Goal: Task Accomplishment & Management: Manage account settings

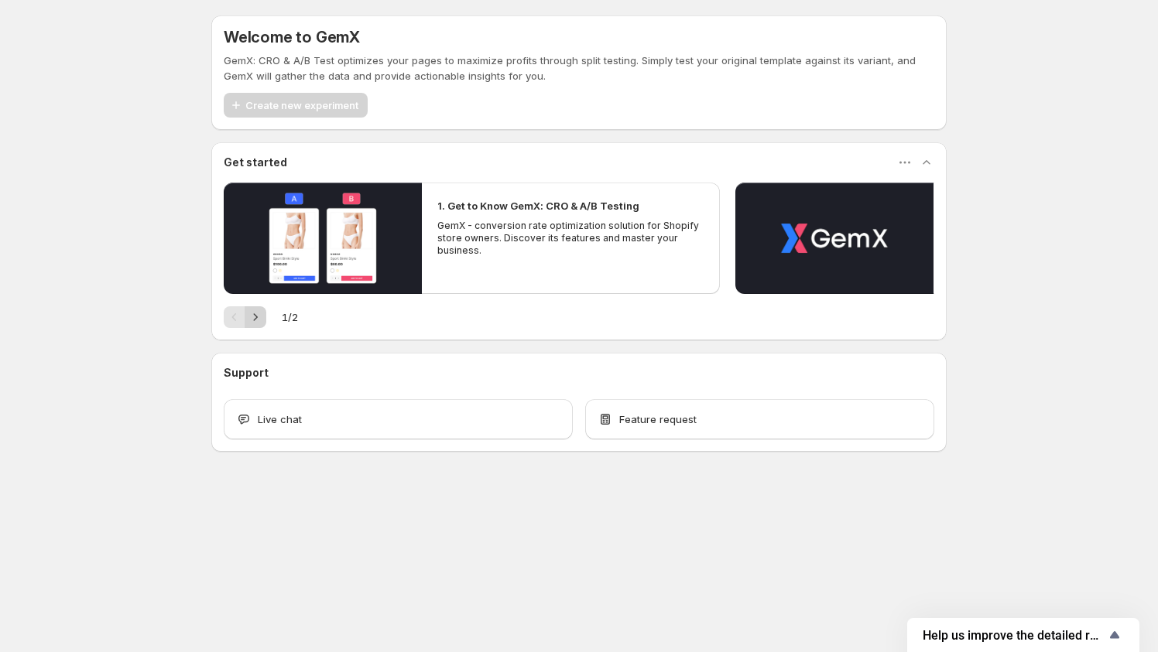
click at [262, 314] on icon "Next" at bounding box center [255, 317] width 15 height 15
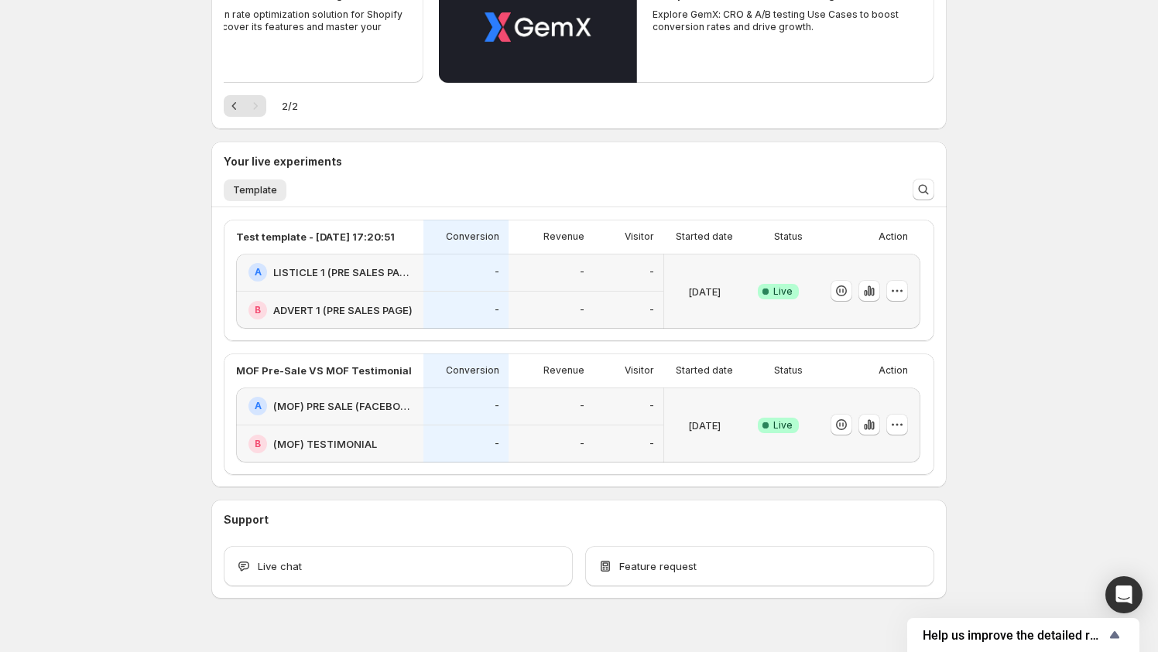
scroll to position [241, 0]
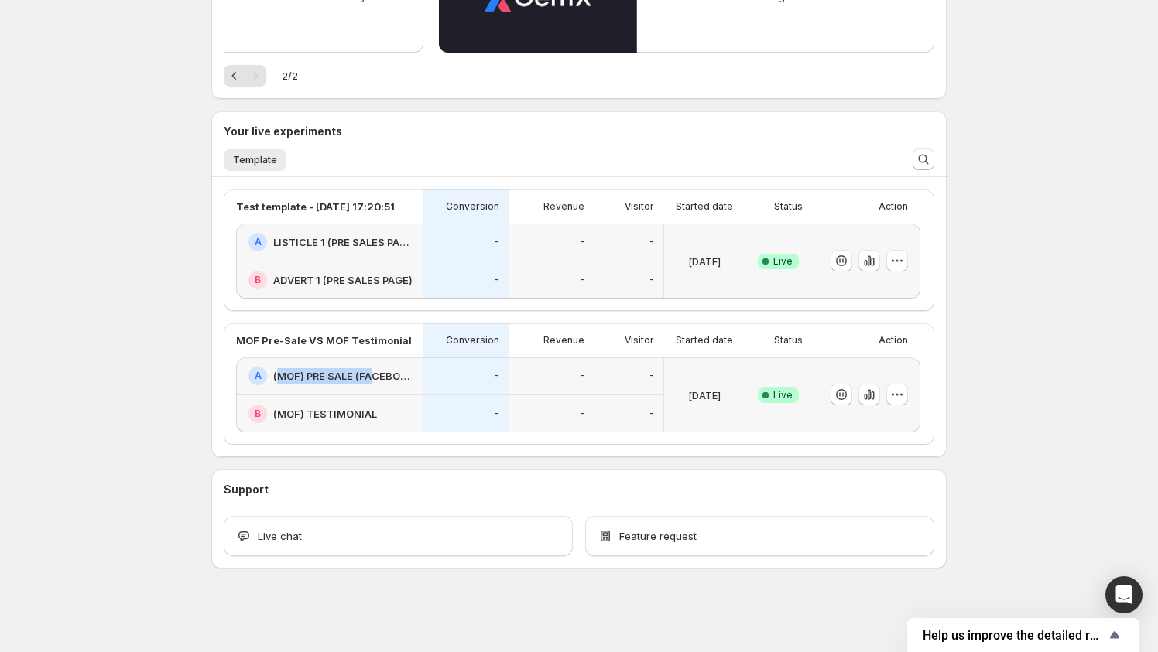
drag, startPoint x: 276, startPoint y: 373, endPoint x: 352, endPoint y: 378, distance: 76.0
click at [370, 381] on h2 "(MOF) PRE SALE (FACEBOOK)" at bounding box center [343, 375] width 141 height 15
drag, startPoint x: 300, startPoint y: 373, endPoint x: 277, endPoint y: 372, distance: 23.2
click at [299, 372] on h2 "(MOF) PRE SALE (FACEBOOK)" at bounding box center [343, 375] width 141 height 15
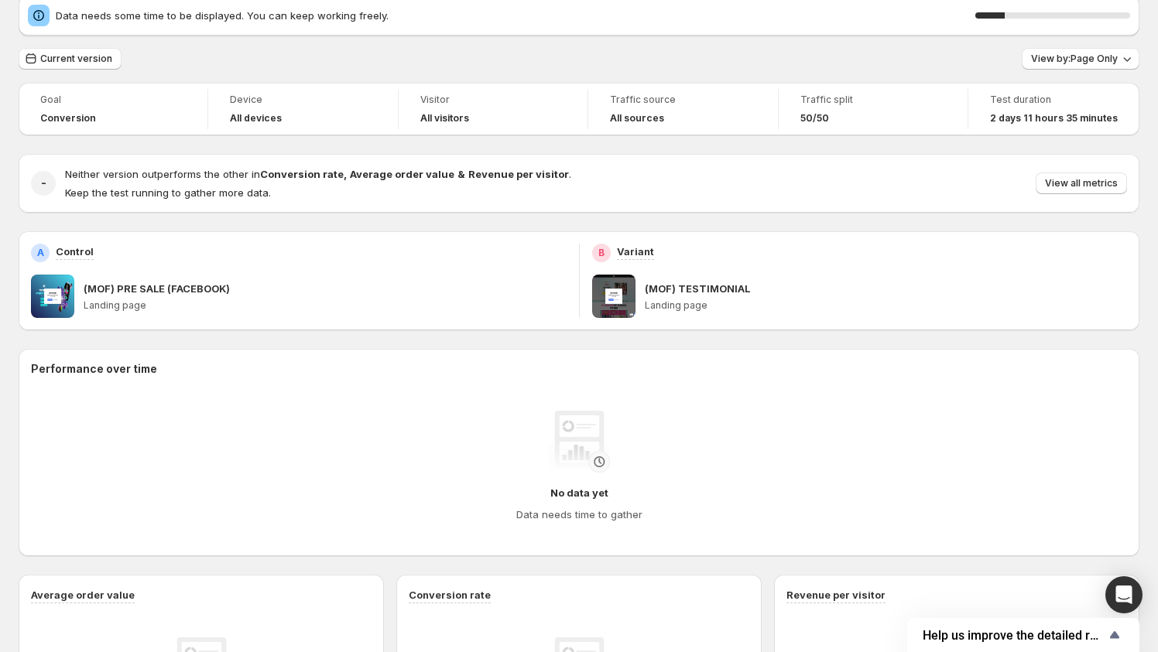
scroll to position [66, 0]
drag, startPoint x: 222, startPoint y: 282, endPoint x: 88, endPoint y: 281, distance: 133.9
click at [88, 281] on p "(MOF) PRE SALE (FACEBOOK)" at bounding box center [157, 286] width 146 height 15
click at [88, 282] on p "(MOF) PRE SALE (FACEBOOK)" at bounding box center [157, 286] width 146 height 15
drag, startPoint x: 84, startPoint y: 285, endPoint x: 236, endPoint y: 282, distance: 152.5
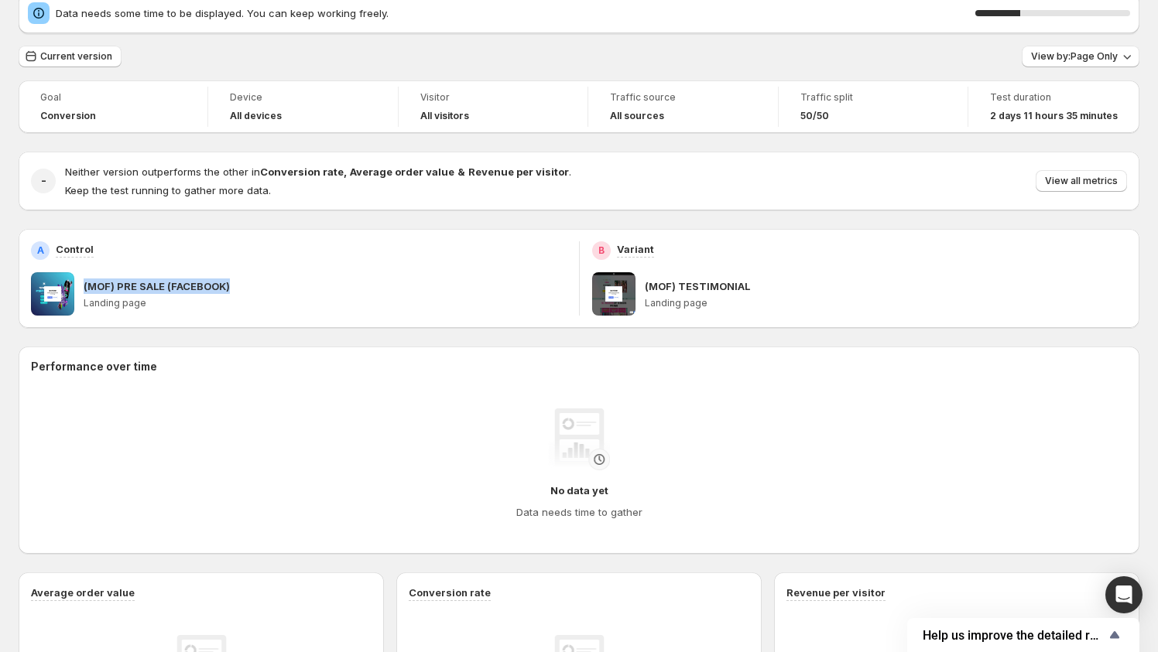
click at [236, 282] on div "(MOF) PRE SALE (FACEBOOK)" at bounding box center [325, 286] width 483 height 15
copy p "(MOF) PRE SALE (FACEBOOK)"
drag, startPoint x: 750, startPoint y: 281, endPoint x: 644, endPoint y: 286, distance: 106.1
click at [645, 286] on div "(MOF) TESTIMONIAL" at bounding box center [886, 286] width 483 height 15
copy p "(MOF) TESTIMONIAL"
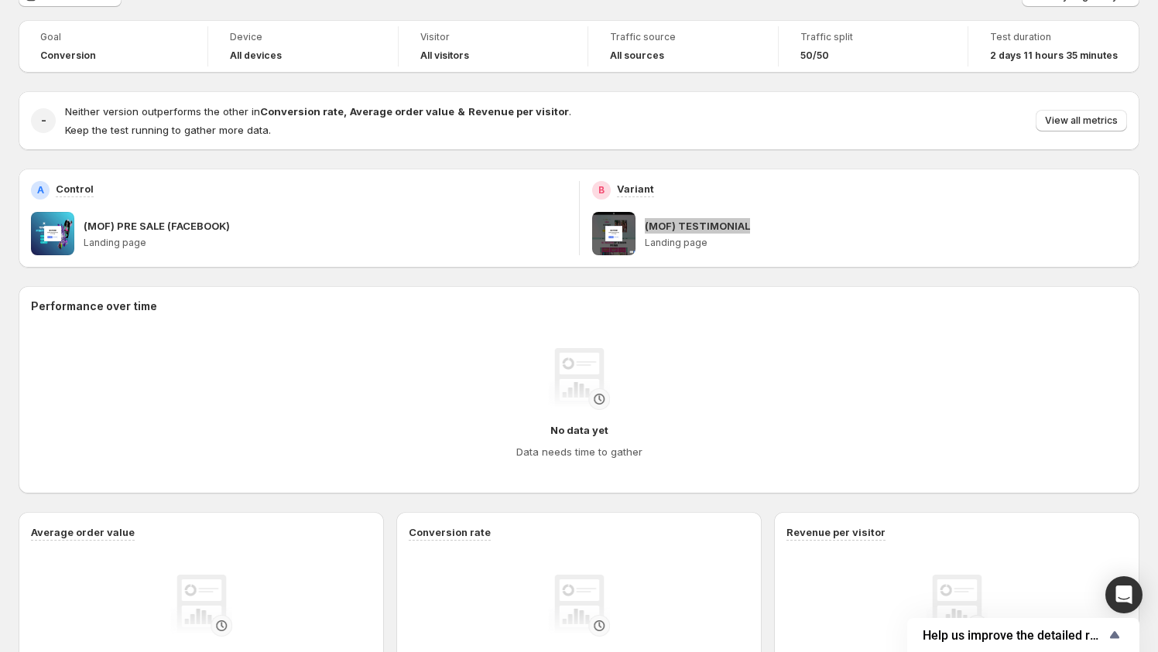
scroll to position [0, 0]
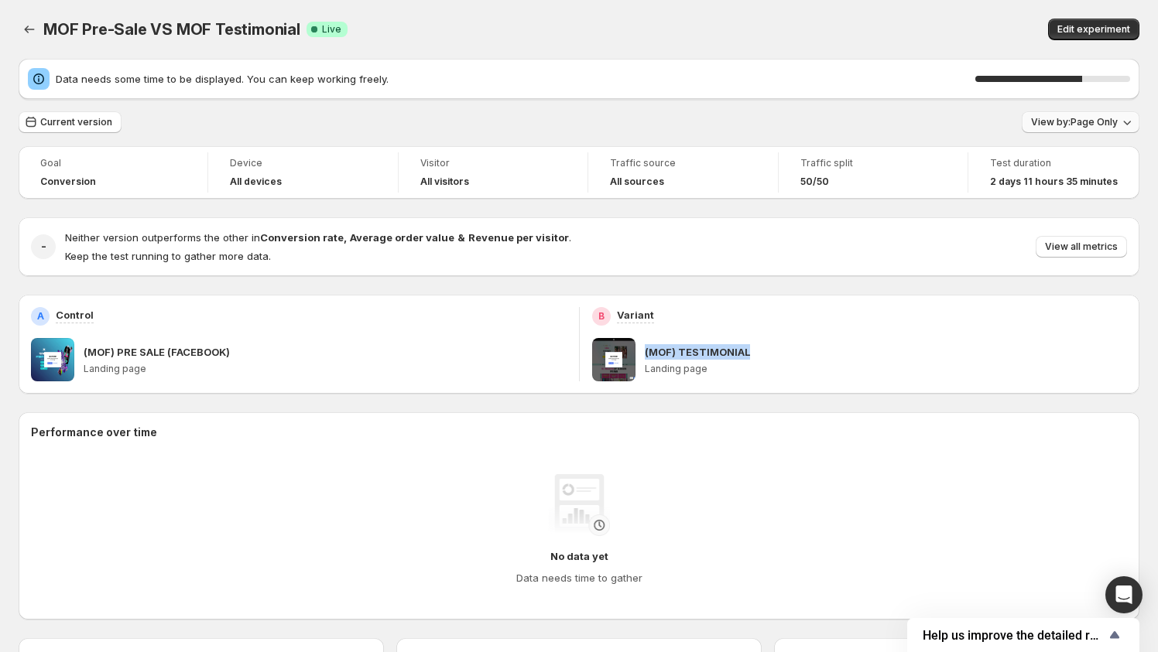
click at [1053, 124] on span "View by: Page Only" at bounding box center [1074, 122] width 87 height 12
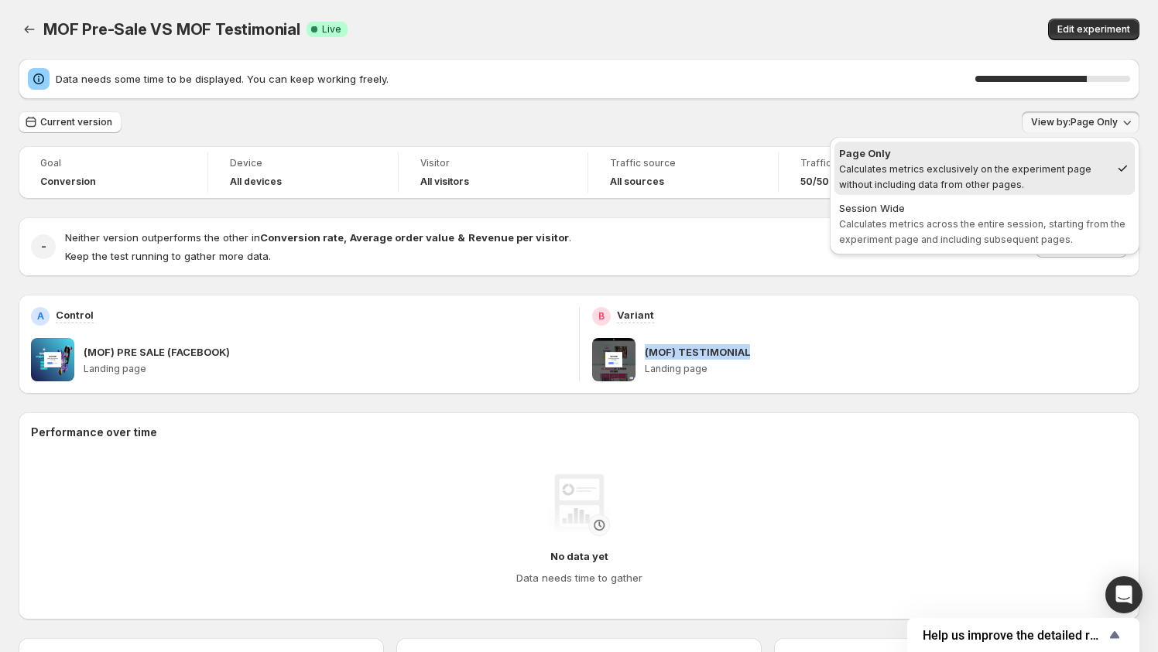
click at [927, 224] on span "Calculates metrics across the entire session, starting from the experiment page…" at bounding box center [982, 231] width 286 height 27
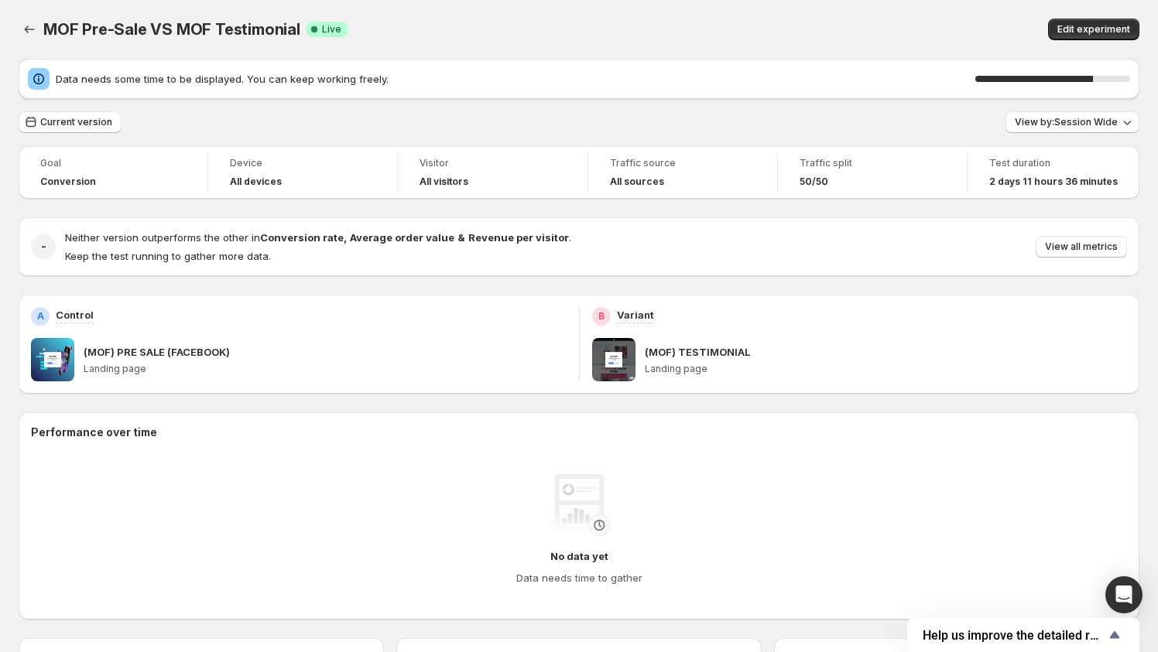
click at [440, 128] on div "Current version View by: Session Wide" at bounding box center [579, 122] width 1120 height 22
click at [1077, 120] on span "View by: Session Wide" at bounding box center [1065, 122] width 103 height 12
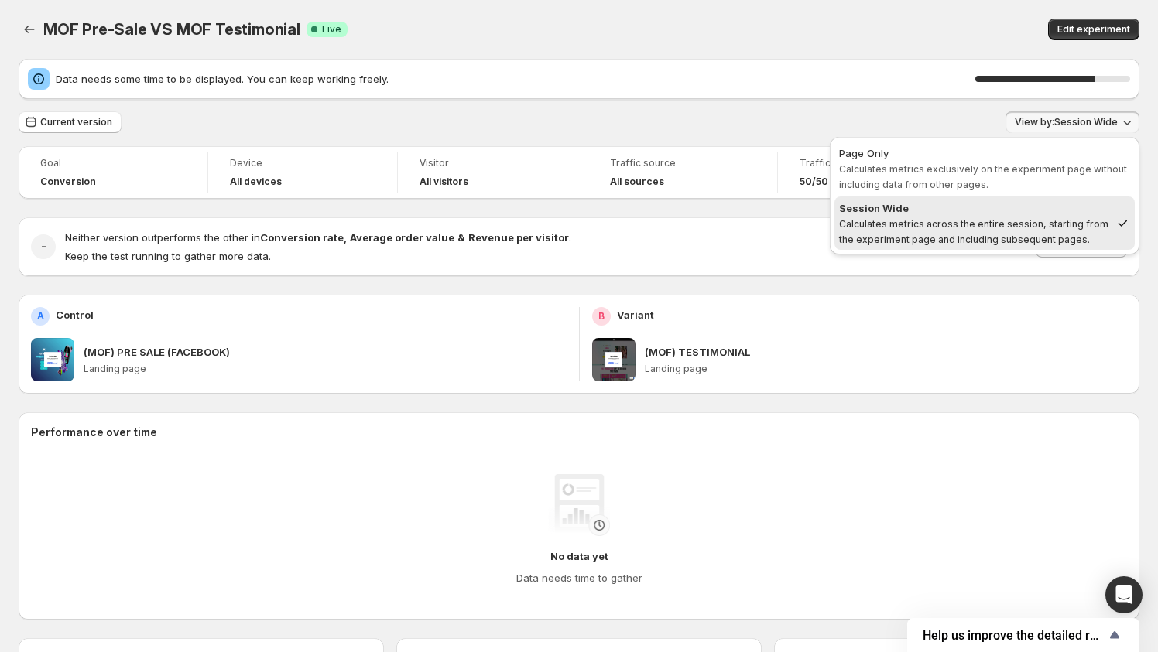
drag, startPoint x: 879, startPoint y: 112, endPoint x: 704, endPoint y: 118, distance: 175.0
click at [843, 108] on div "Data needs some time to be displayed. You can keep working freely. 77 % Current…" at bounding box center [579, 566] width 1120 height 1014
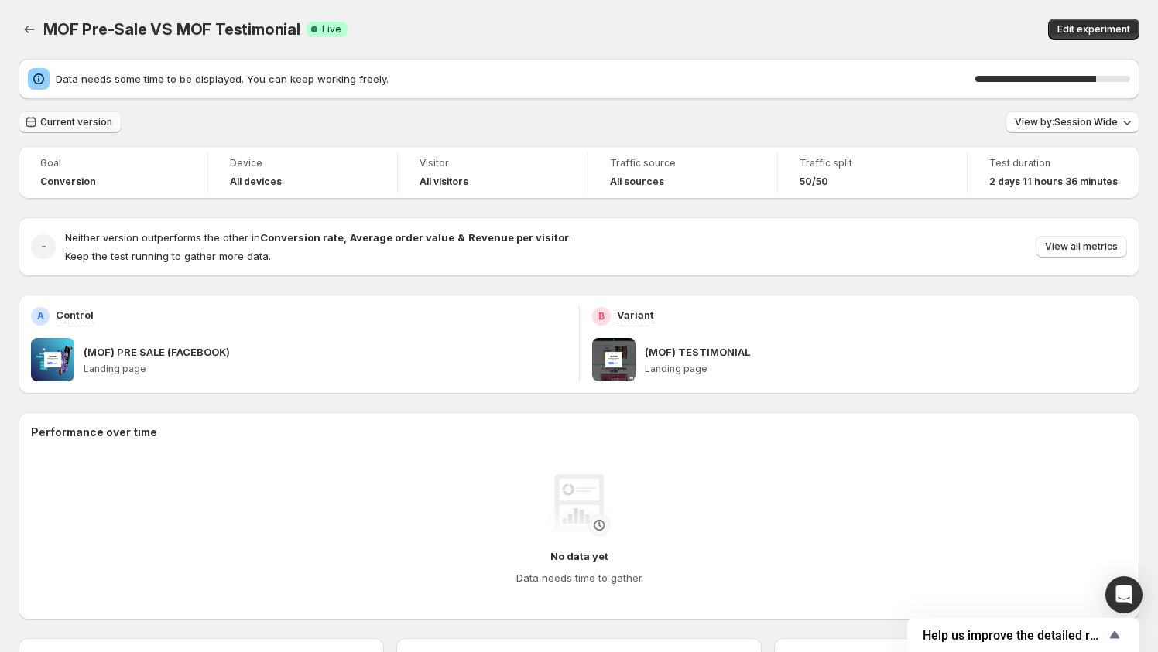
click at [92, 122] on span "Current version" at bounding box center [76, 122] width 72 height 12
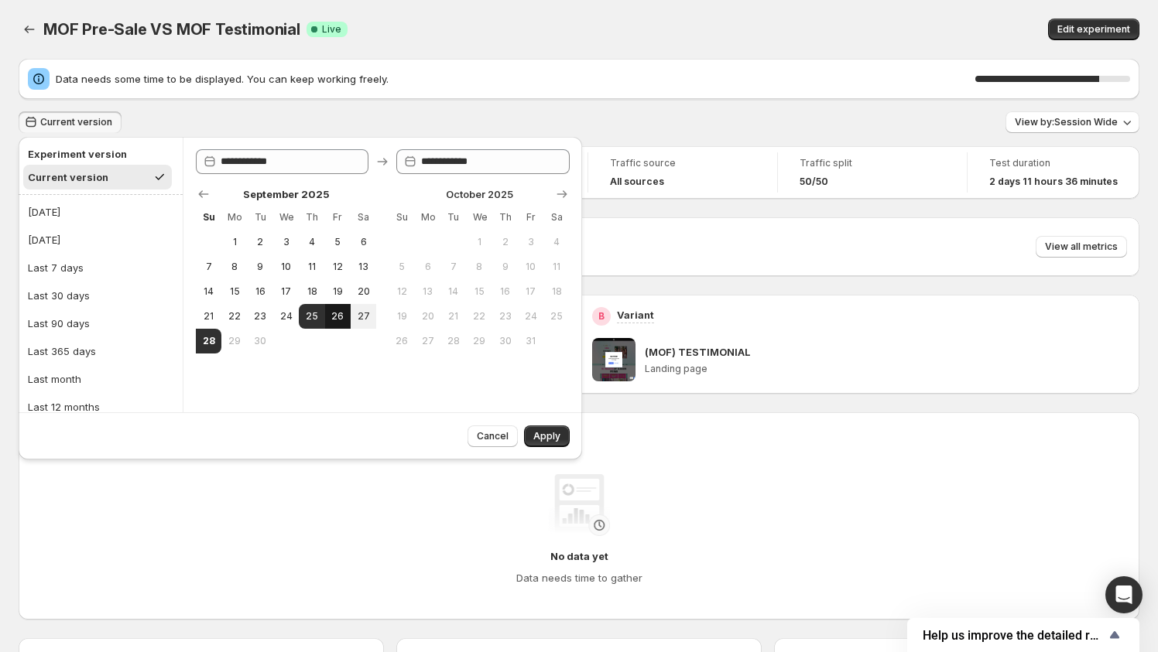
click at [339, 312] on span "26" at bounding box center [337, 316] width 13 height 12
type input "**********"
click at [205, 340] on span "28" at bounding box center [208, 341] width 13 height 12
type input "**********"
click at [371, 313] on button "27" at bounding box center [364, 316] width 26 height 25
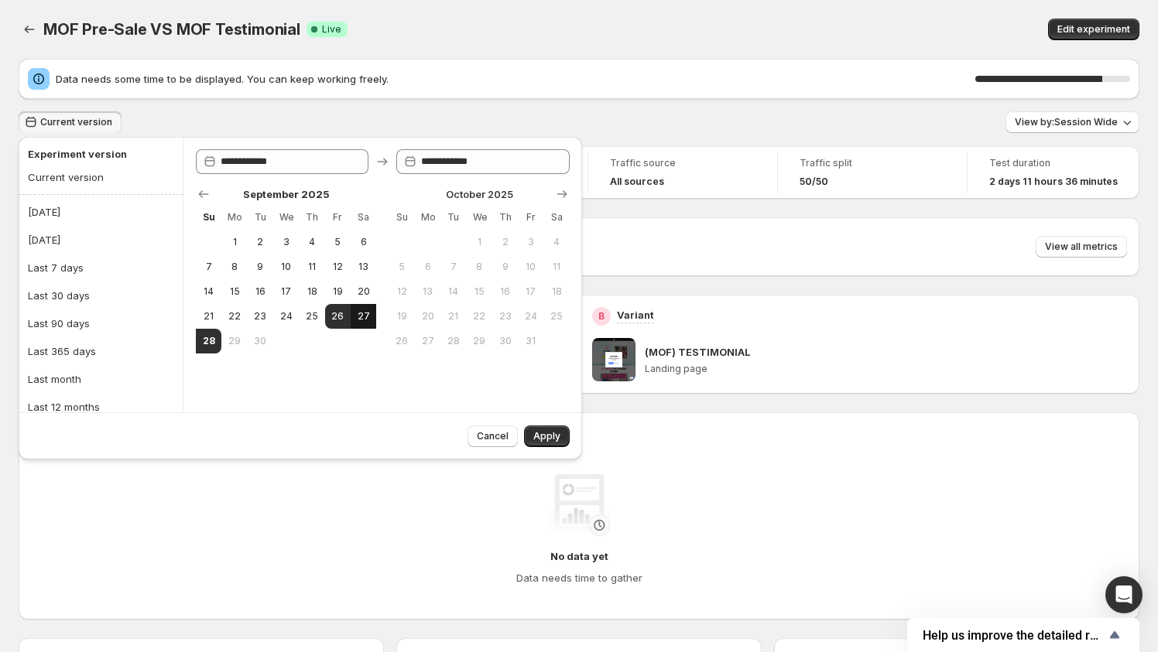
type input "**********"
drag, startPoint x: 336, startPoint y: 309, endPoint x: 354, endPoint y: 313, distance: 18.4
click at [337, 309] on button "26" at bounding box center [338, 316] width 26 height 25
type input "**********"
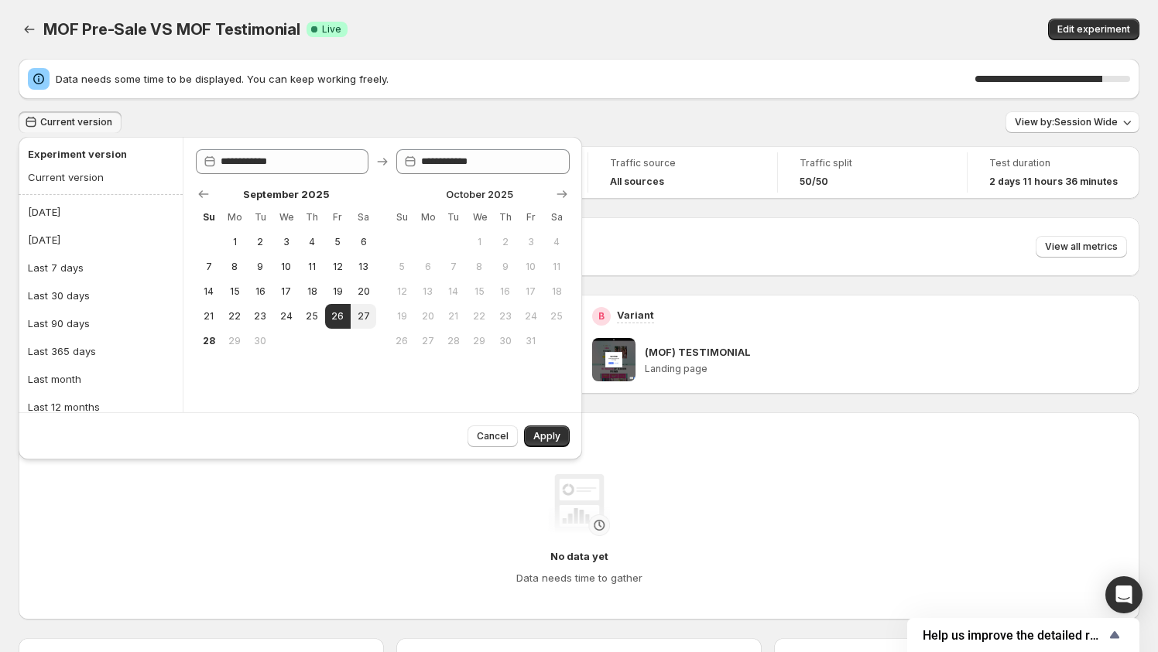
drag, startPoint x: 364, startPoint y: 314, endPoint x: 378, endPoint y: 323, distance: 16.3
click at [366, 315] on span "27" at bounding box center [363, 316] width 13 height 12
type input "**********"
click at [553, 439] on span "Apply" at bounding box center [546, 436] width 27 height 12
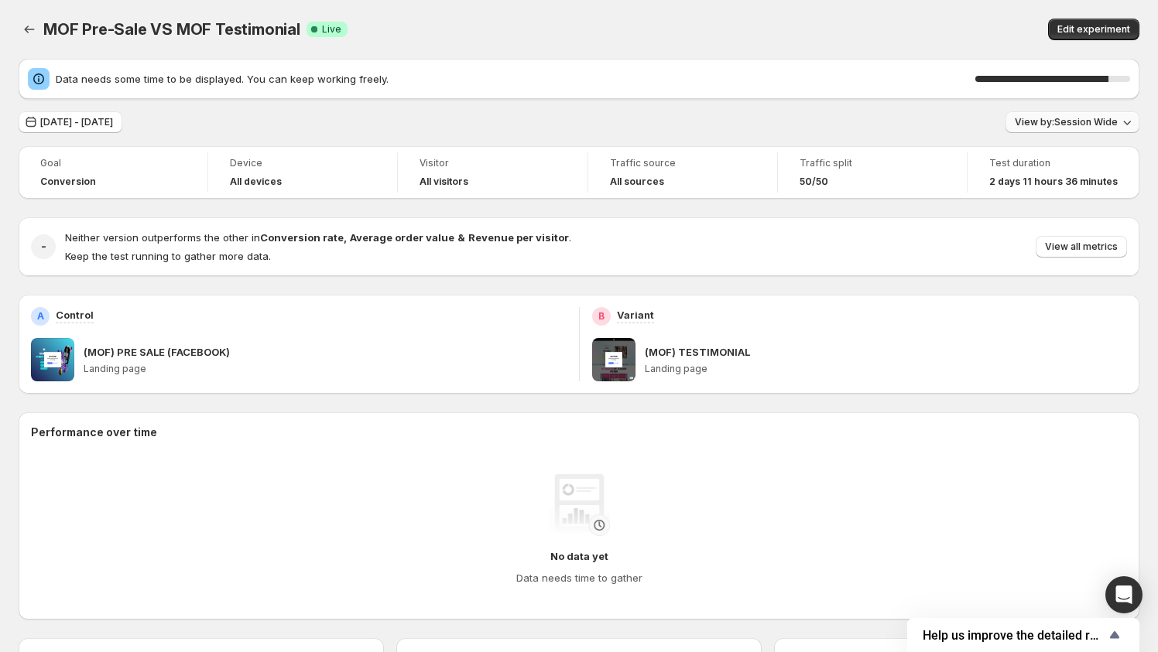
click at [1069, 115] on button "View by: Session Wide" at bounding box center [1072, 122] width 134 height 22
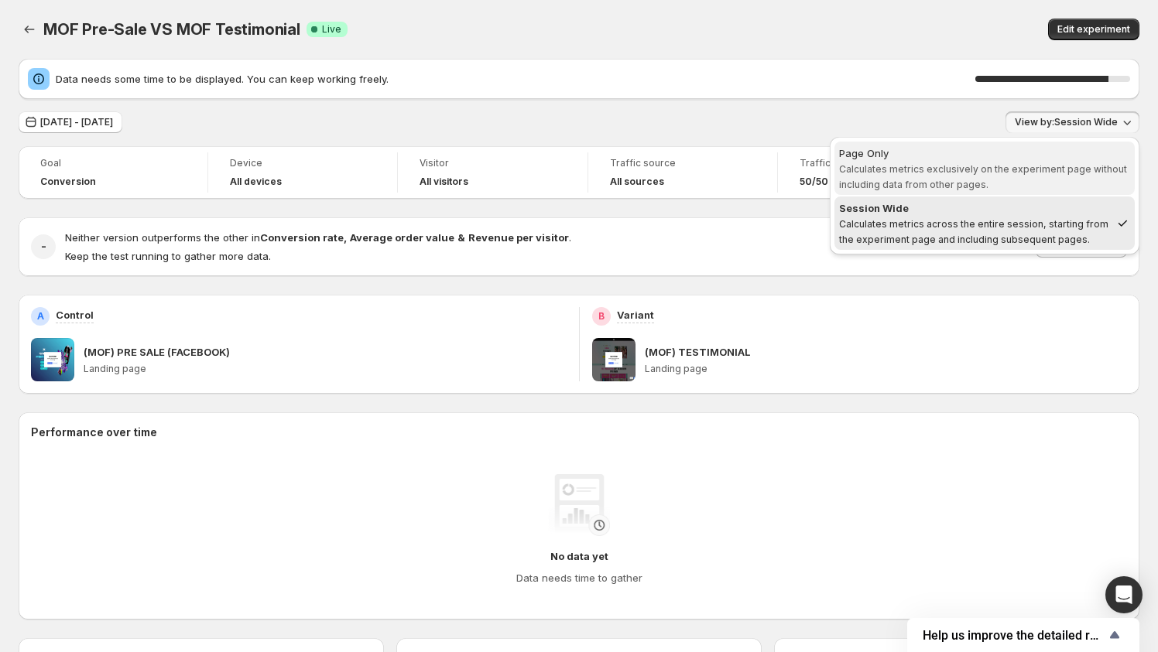
click at [1023, 159] on div "Page Only" at bounding box center [984, 152] width 291 height 15
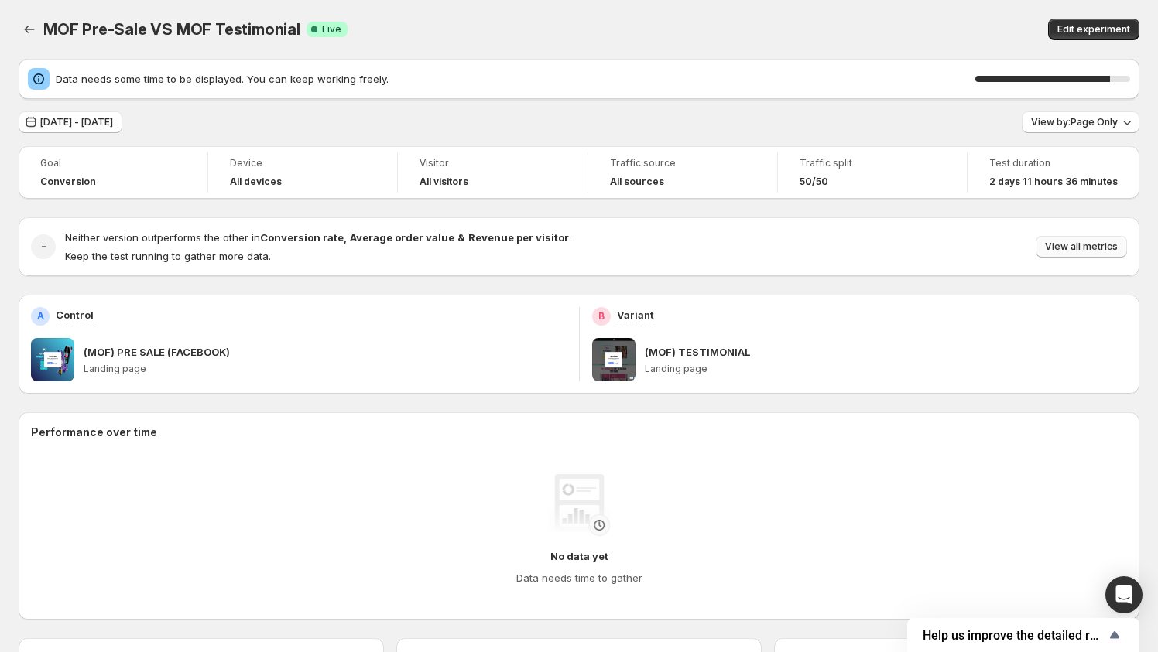
click at [1101, 250] on span "View all metrics" at bounding box center [1081, 247] width 73 height 12
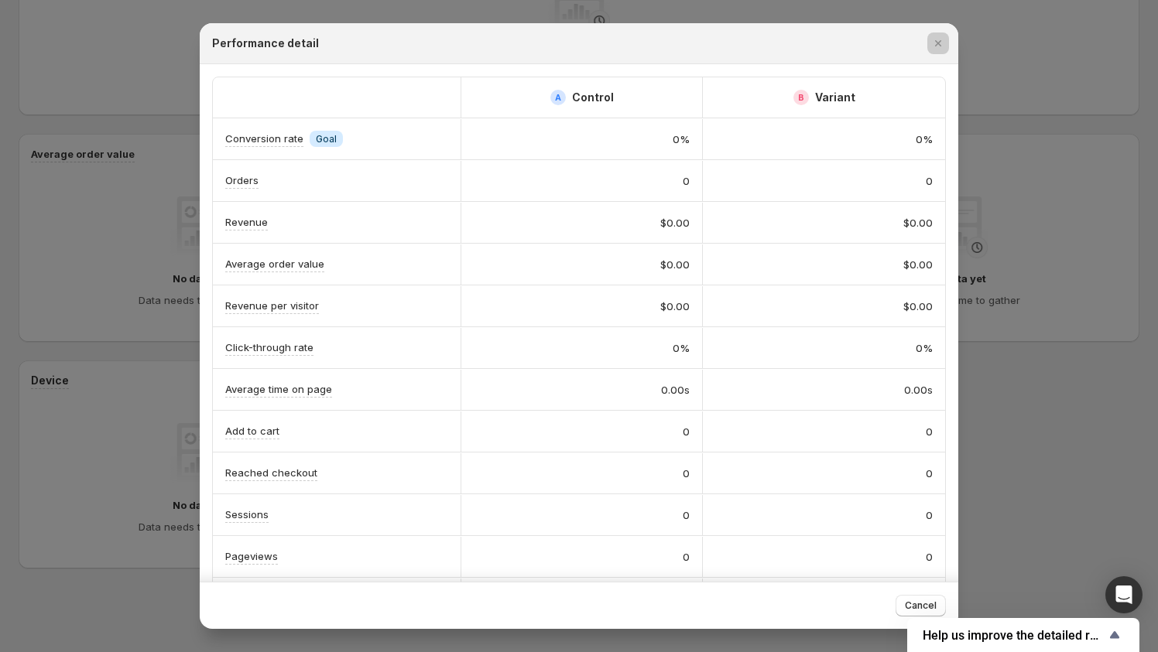
click at [1052, 407] on div at bounding box center [579, 326] width 1158 height 652
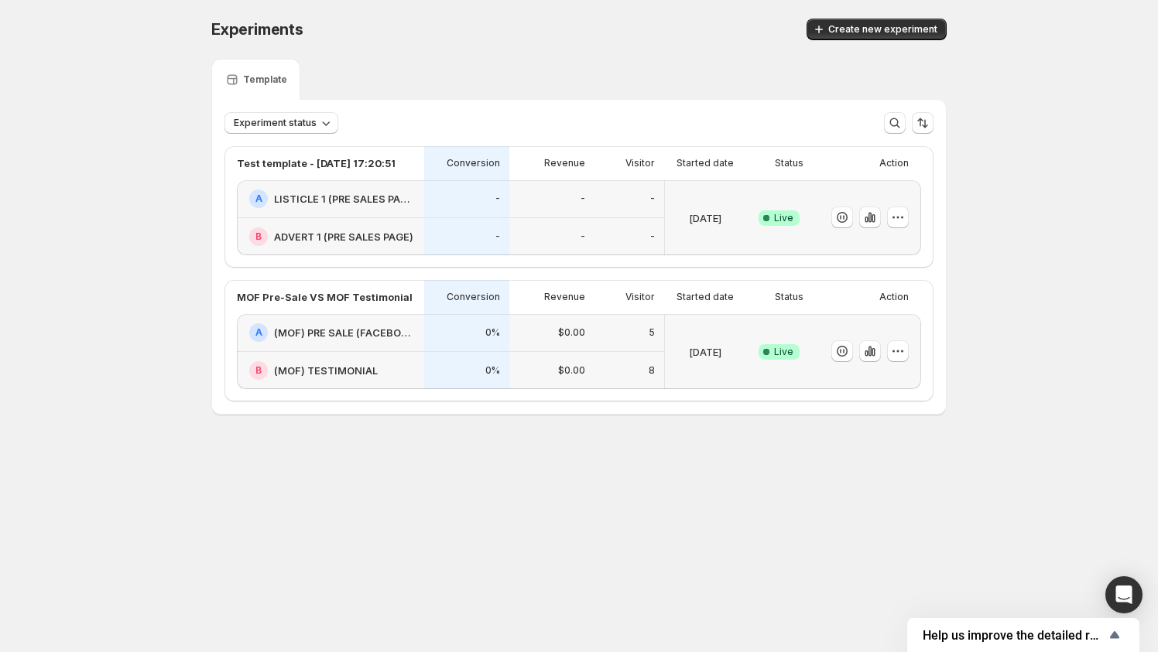
drag, startPoint x: 574, startPoint y: 505, endPoint x: 522, endPoint y: 155, distance: 353.7
click at [573, 501] on body "Experiments. This page is ready Experiments Create new experiment Template Expe…" at bounding box center [579, 326] width 1158 height 652
click at [873, 217] on icon "button" at bounding box center [869, 217] width 15 height 15
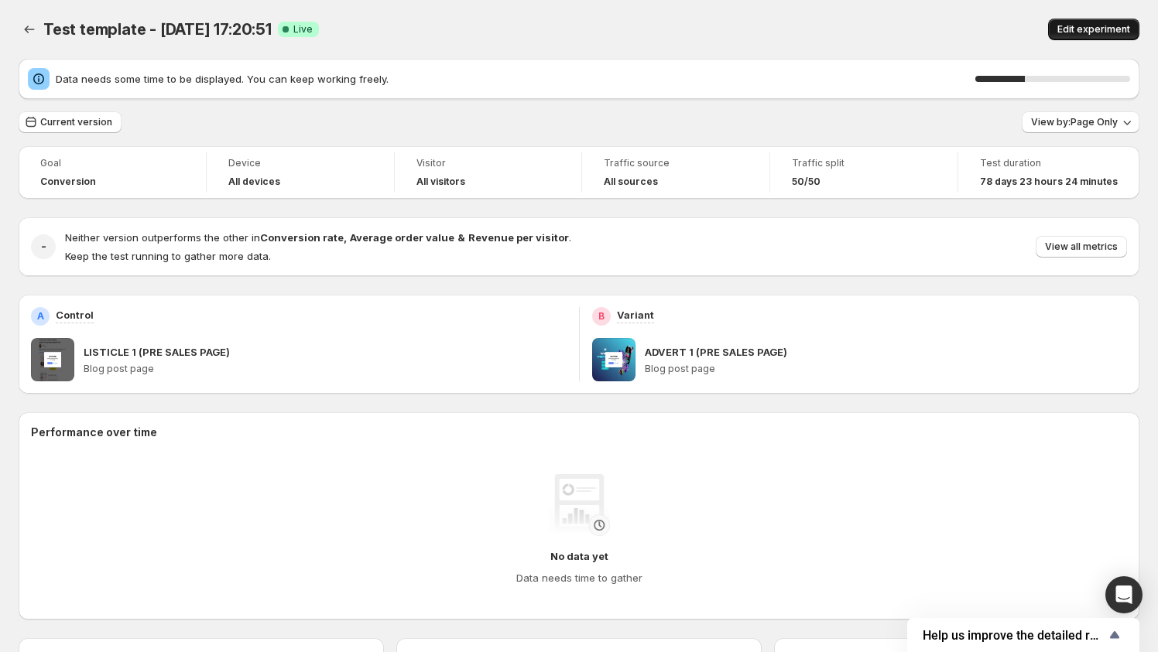
click at [1076, 29] on span "Edit experiment" at bounding box center [1093, 29] width 73 height 12
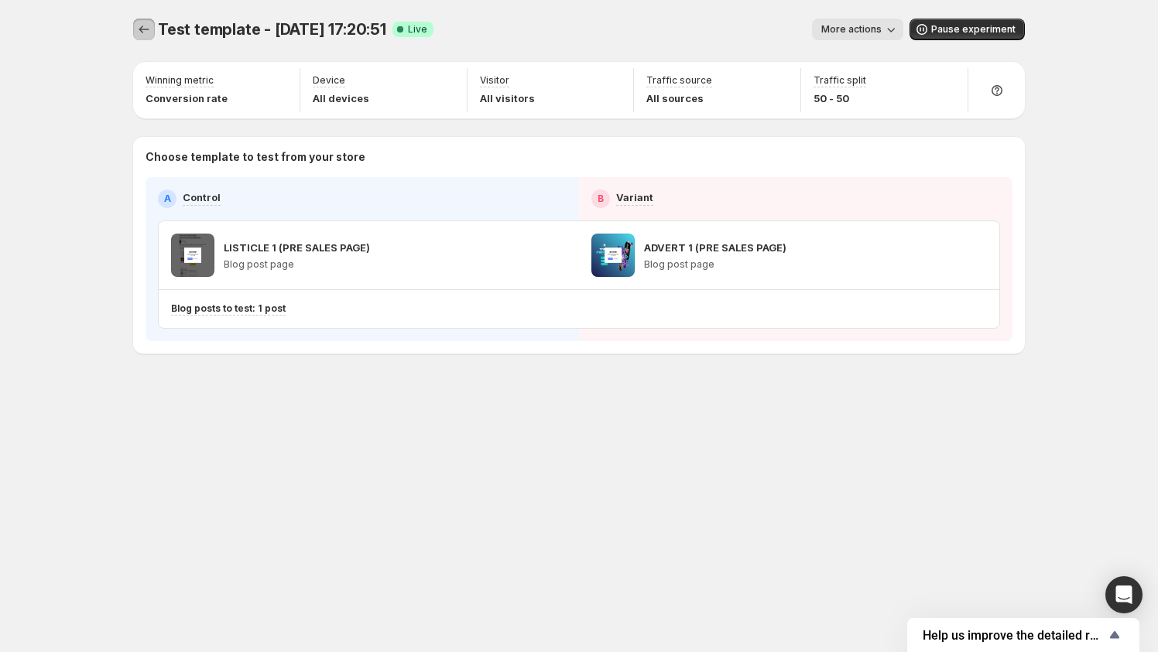
click at [137, 19] on button "Experiments" at bounding box center [144, 30] width 22 height 22
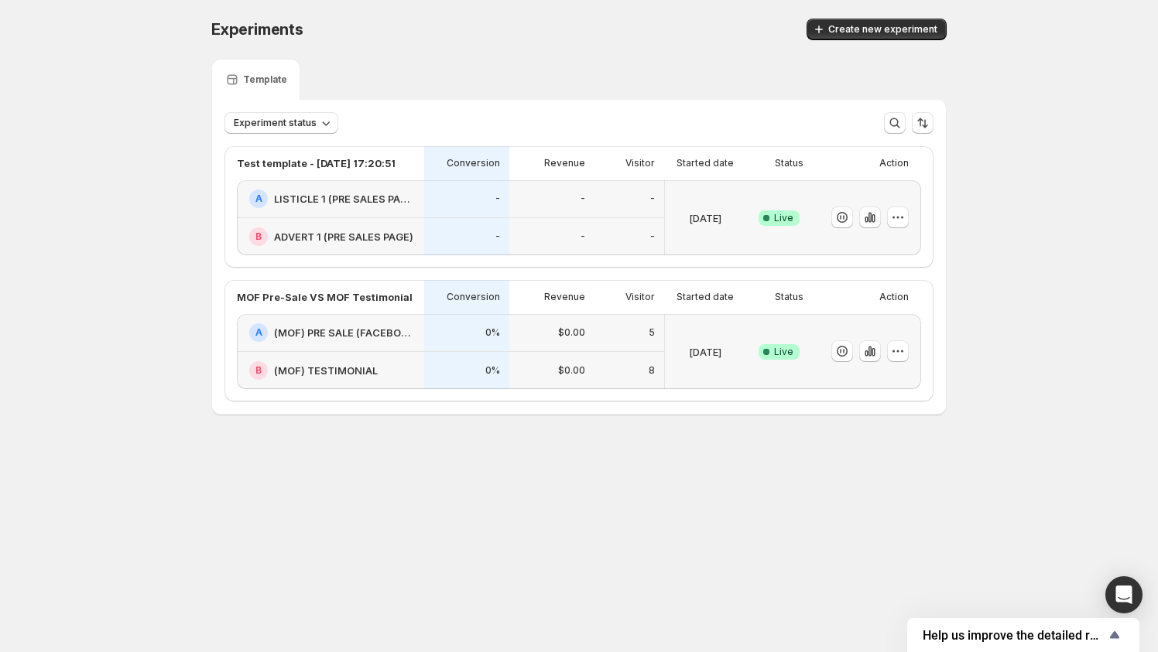
click at [500, 307] on div "Conversion" at bounding box center [466, 297] width 85 height 34
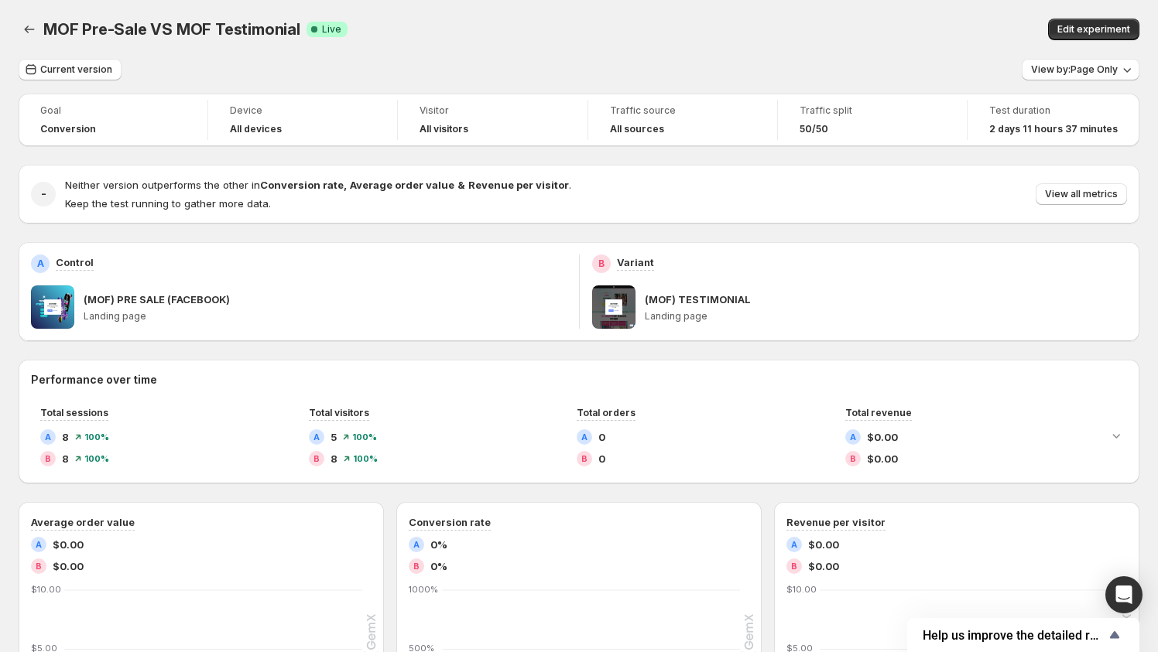
click at [887, 45] on div "MOF Pre-Sale VS MOF Testimonial. This page is ready MOF Pre-Sale VS MOF Testimo…" at bounding box center [579, 29] width 1120 height 59
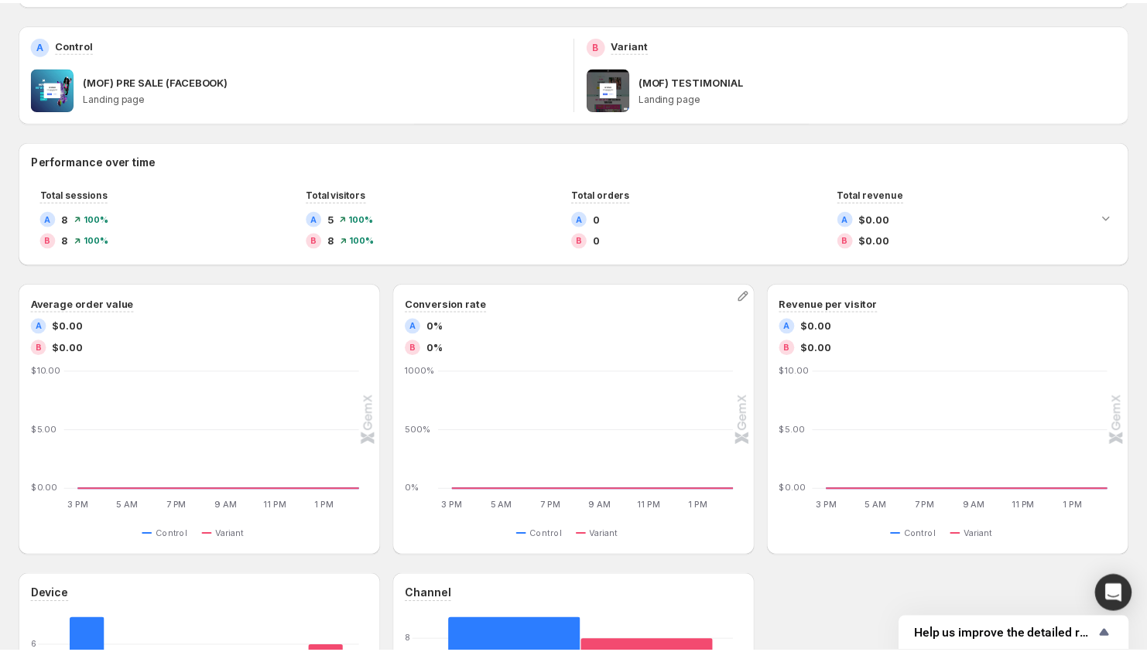
scroll to position [202, 0]
